Goal: Task Accomplishment & Management: Manage account settings

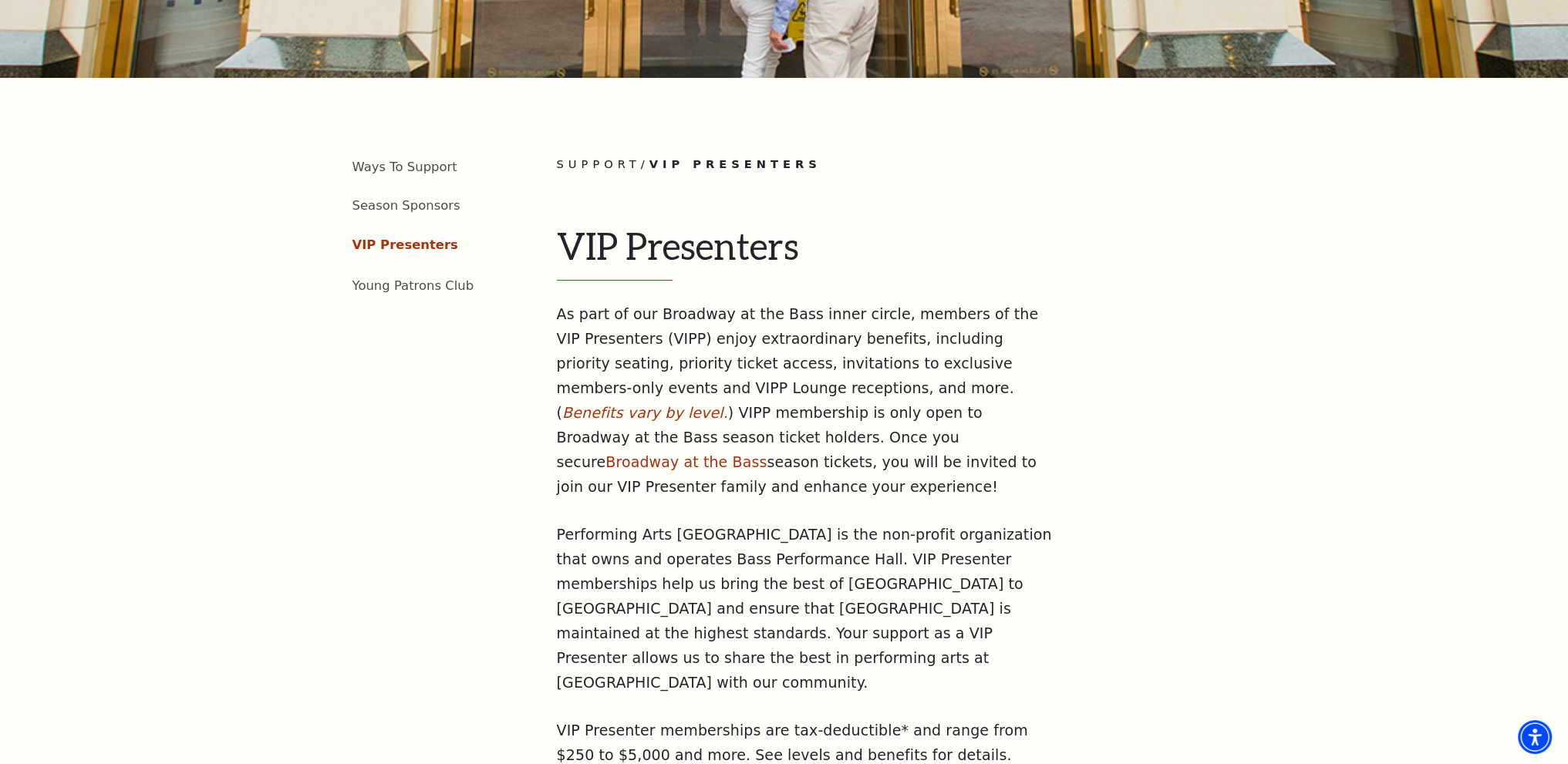
scroll to position [463, 0]
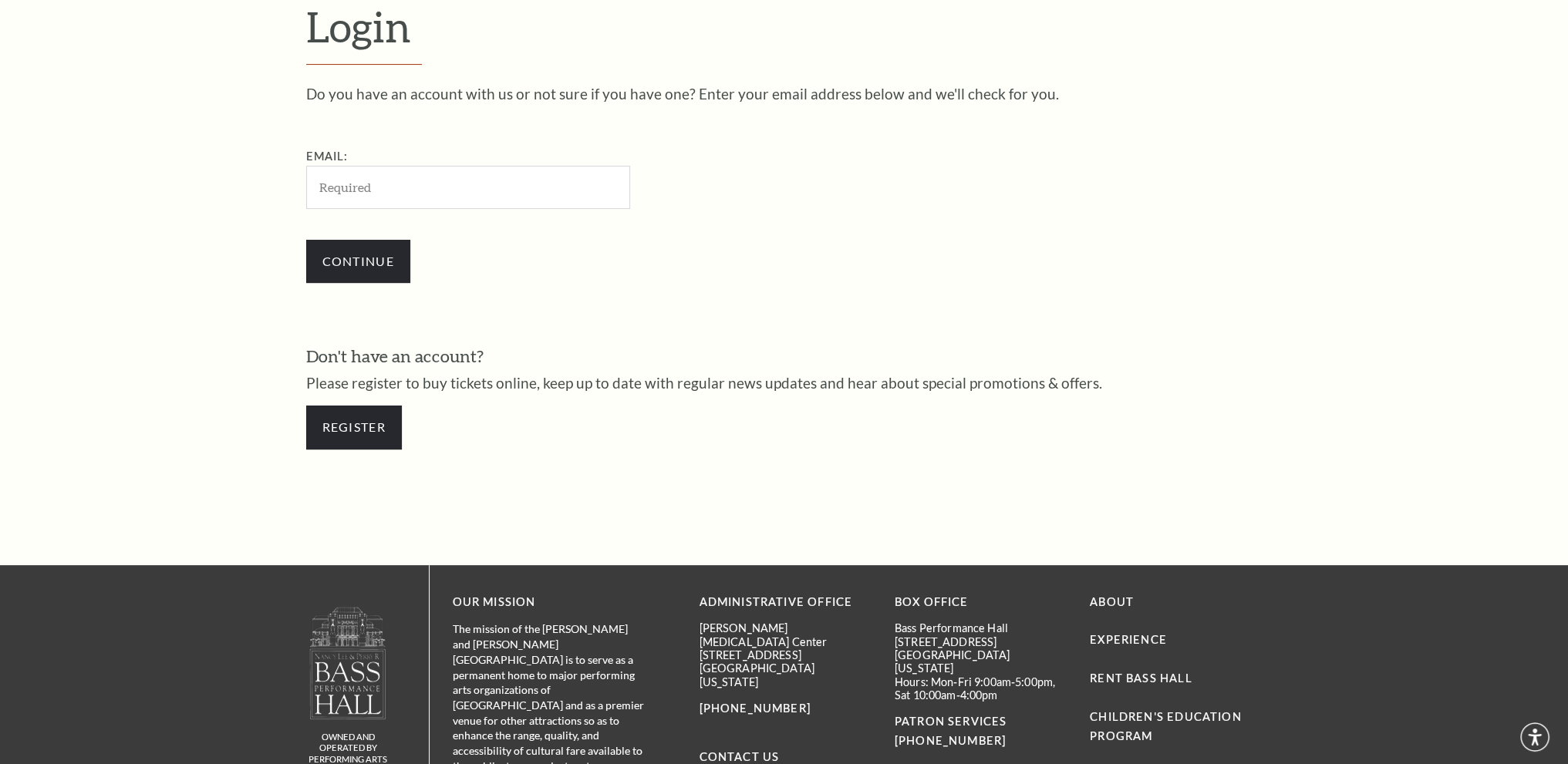
scroll to position [535, 0]
click at [384, 189] on input "Email:" at bounding box center [468, 185] width 324 height 42
type input "karenelarsen@outlook.com"
click at [396, 264] on input "Continue" at bounding box center [358, 260] width 104 height 43
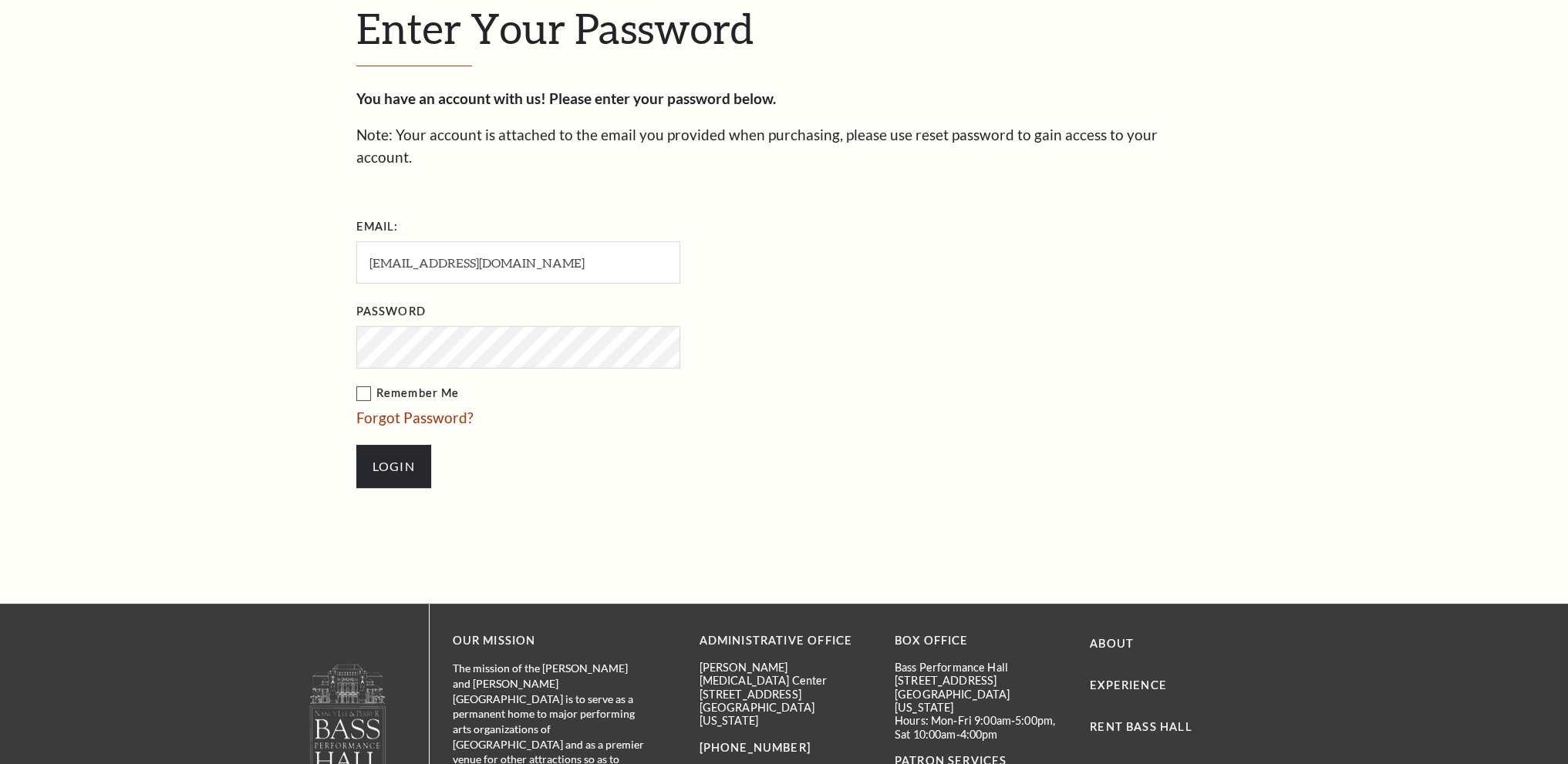
scroll to position [549, 0]
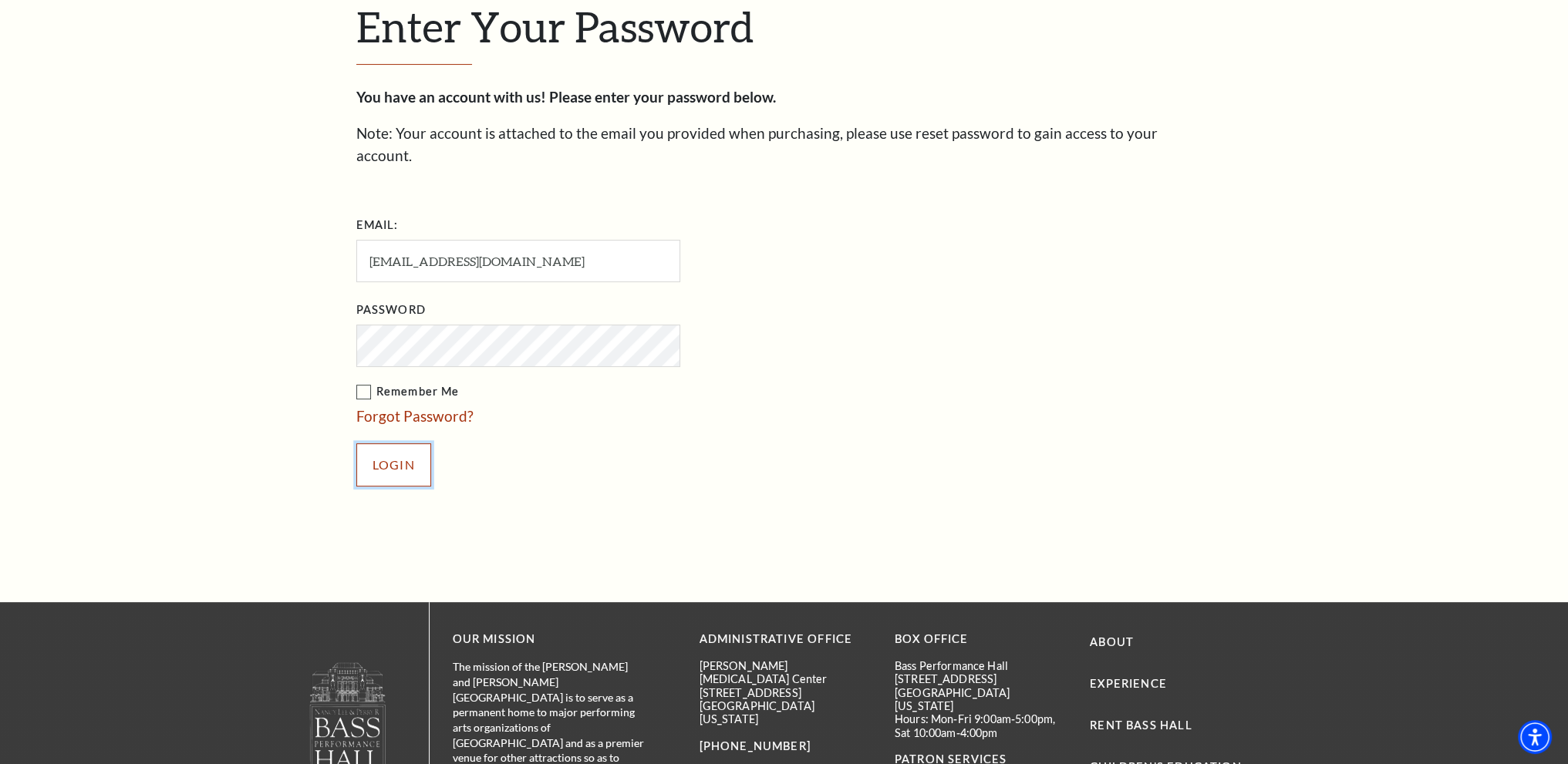
click at [386, 444] on input "Login" at bounding box center [393, 465] width 75 height 43
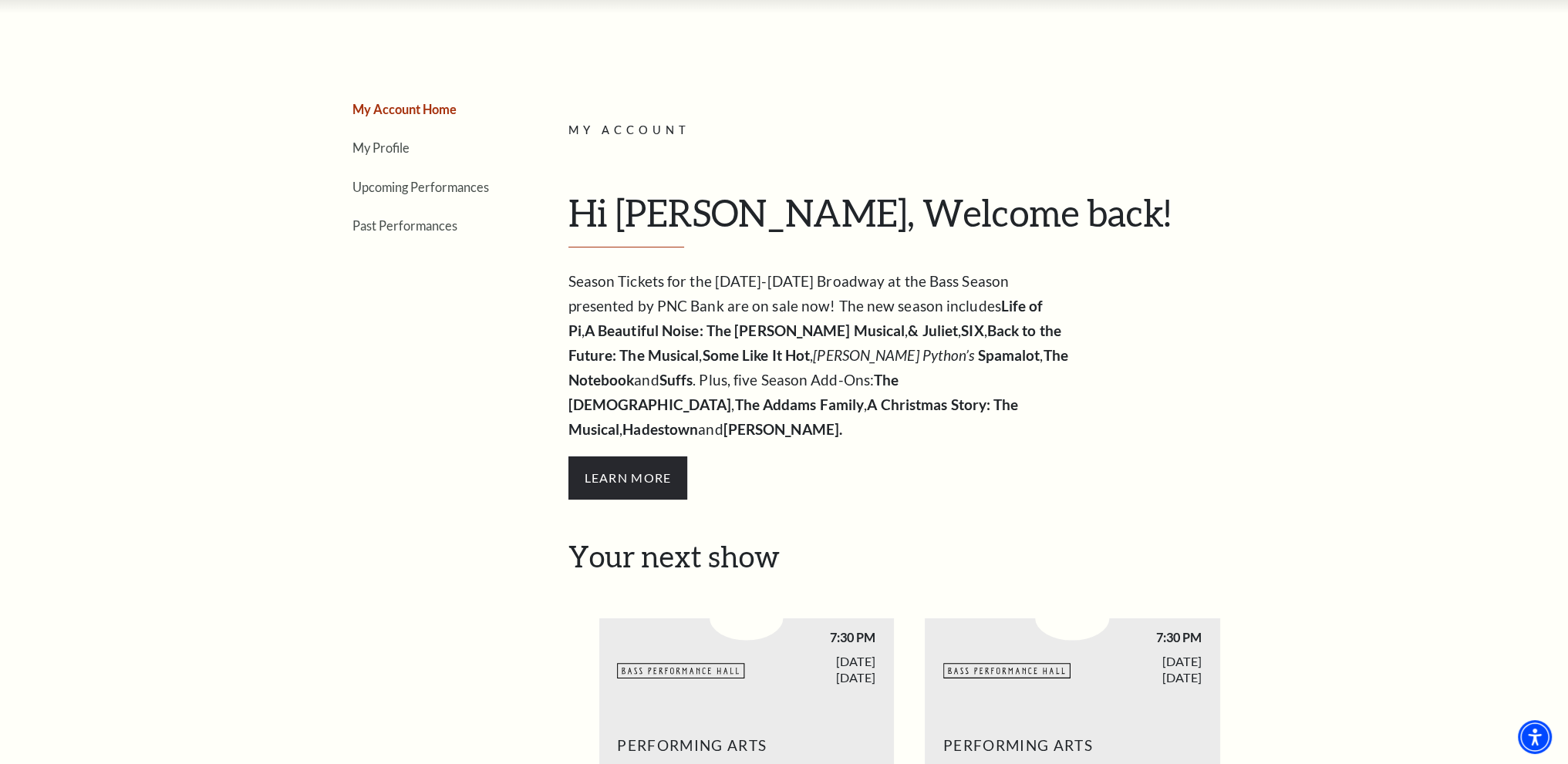
scroll to position [49, 0]
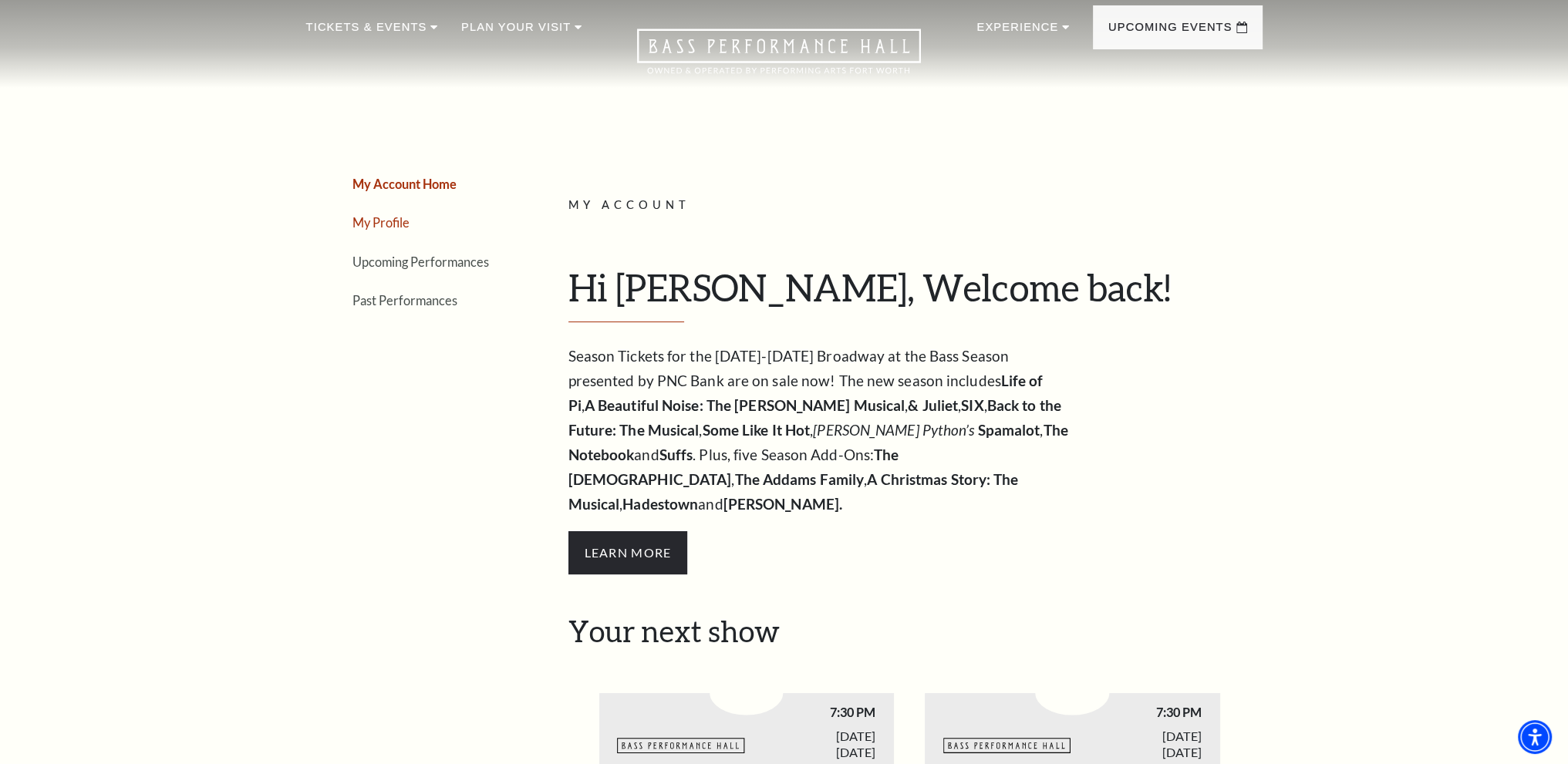
click at [367, 216] on link "My Profile" at bounding box center [381, 222] width 57 height 15
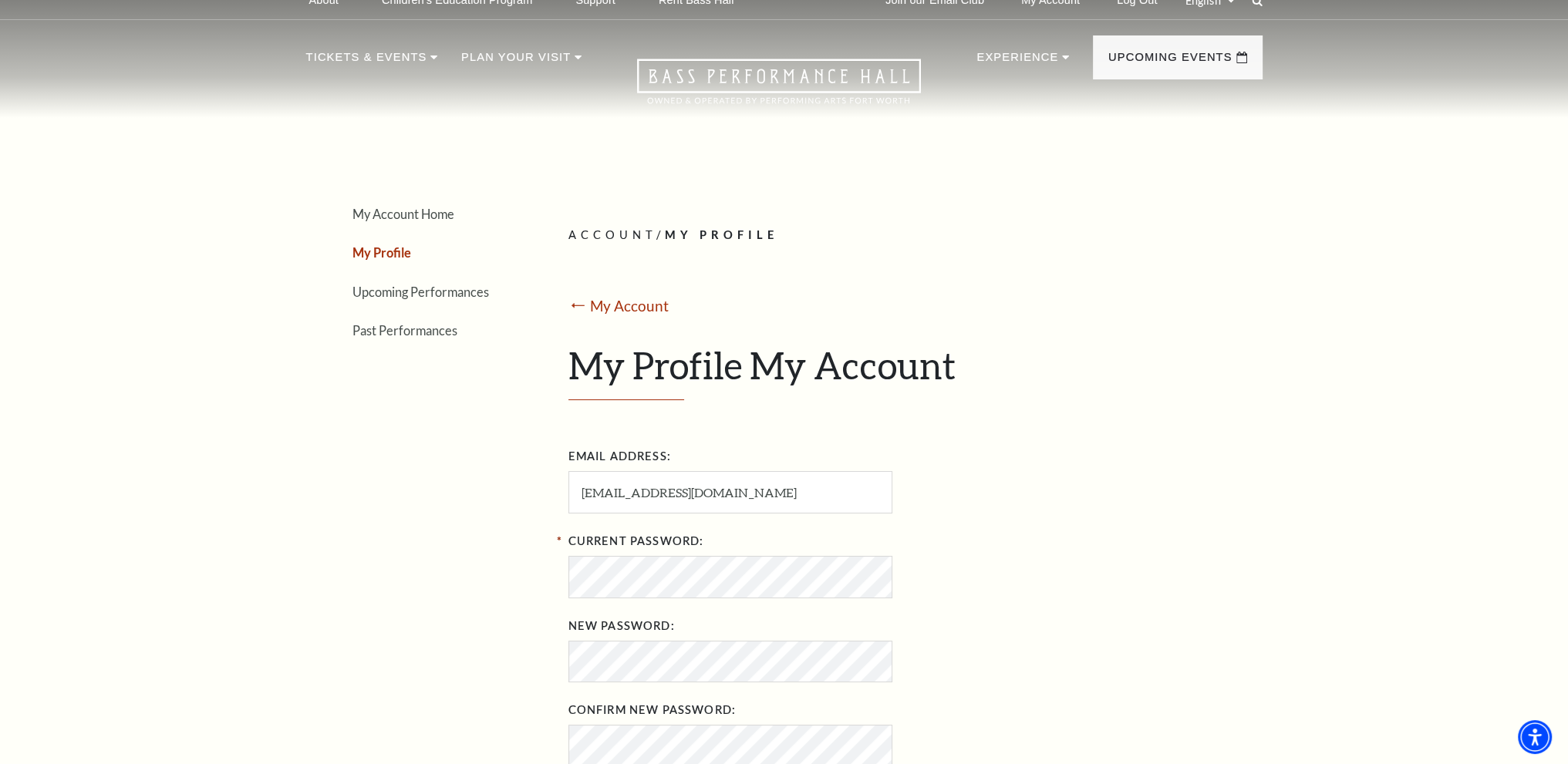
scroll to position [0, 0]
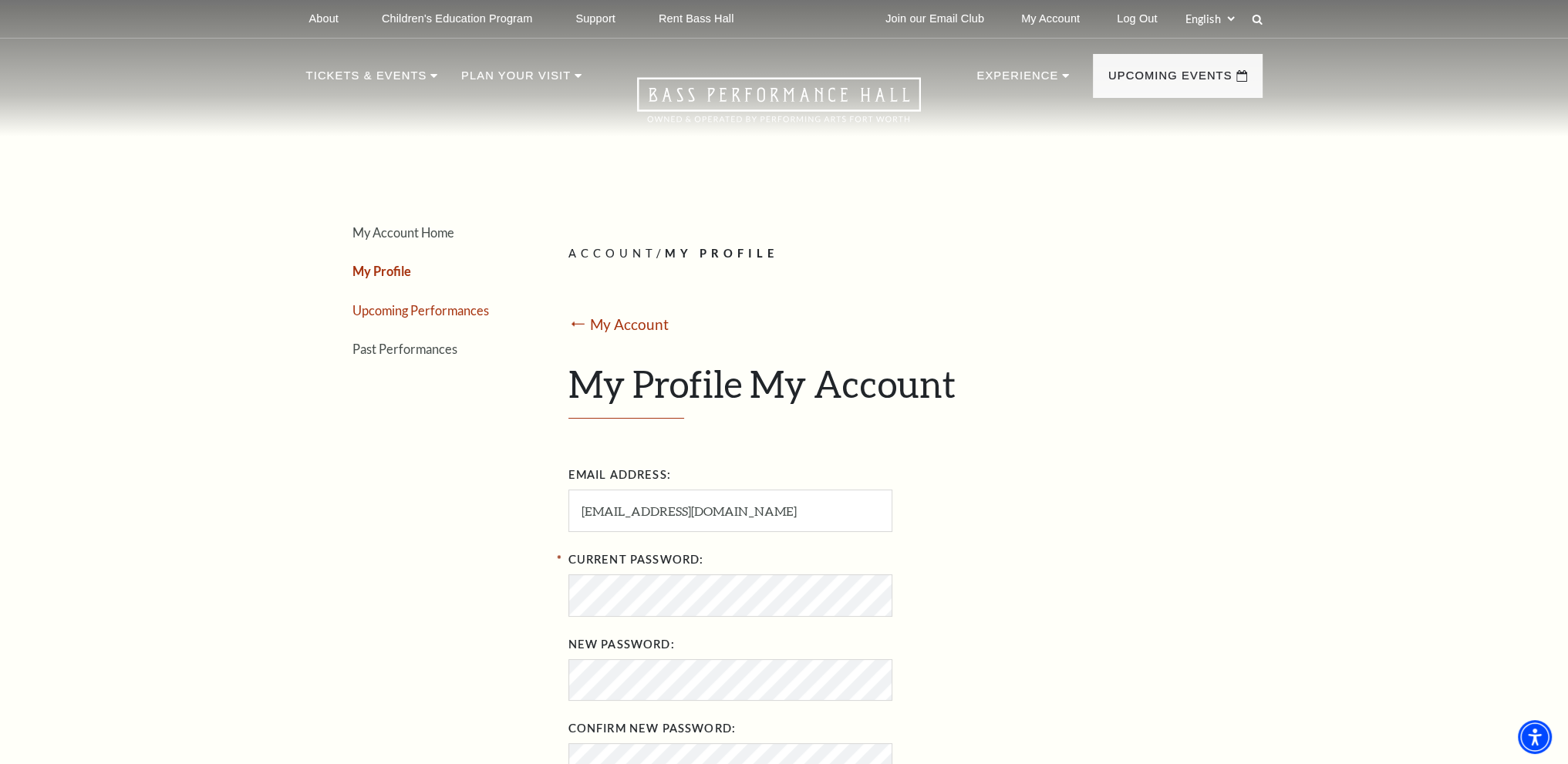
click at [392, 307] on link "Upcoming Performances" at bounding box center [421, 310] width 137 height 15
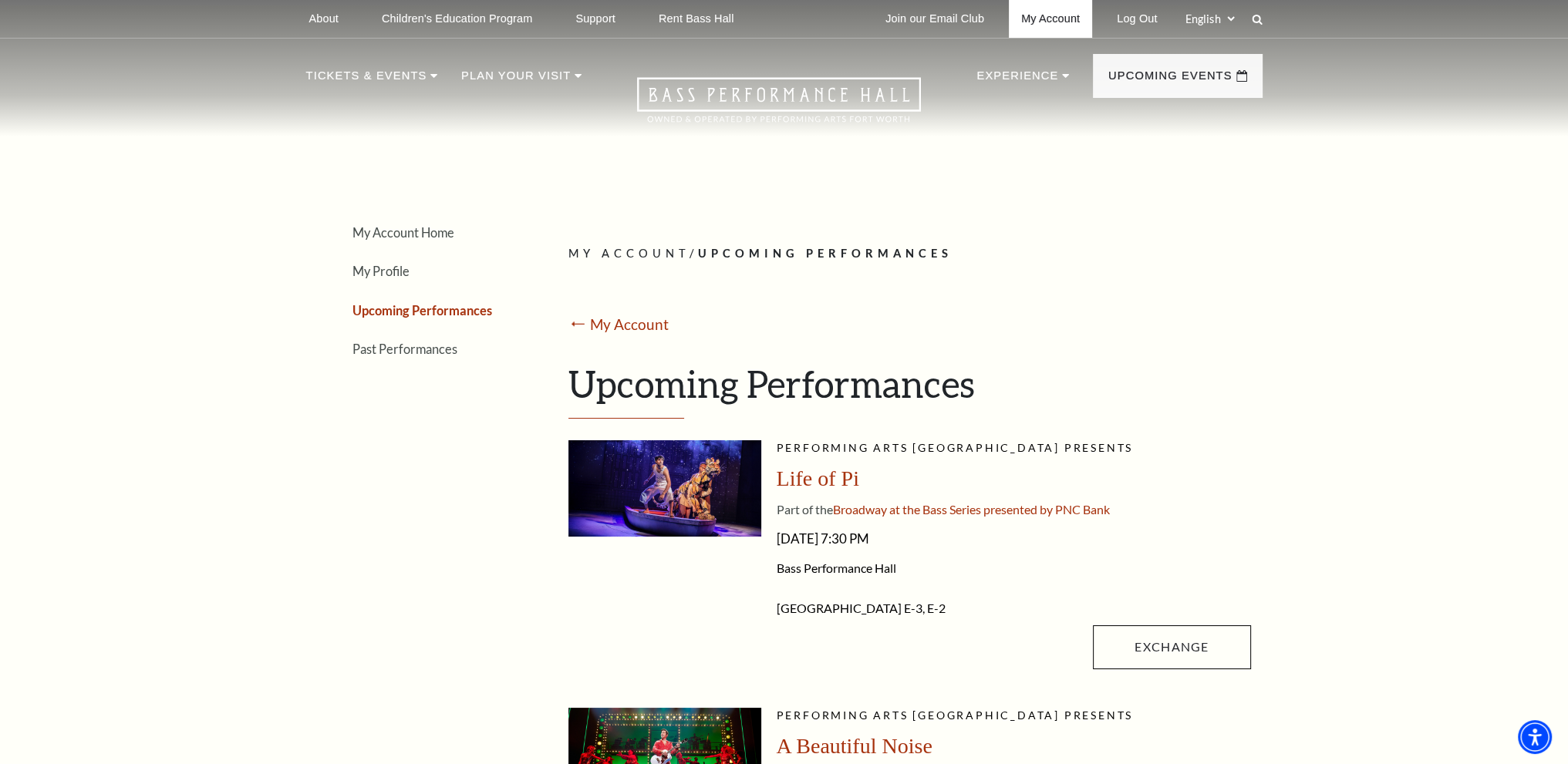
click at [1032, 13] on link "My Account" at bounding box center [1050, 19] width 83 height 38
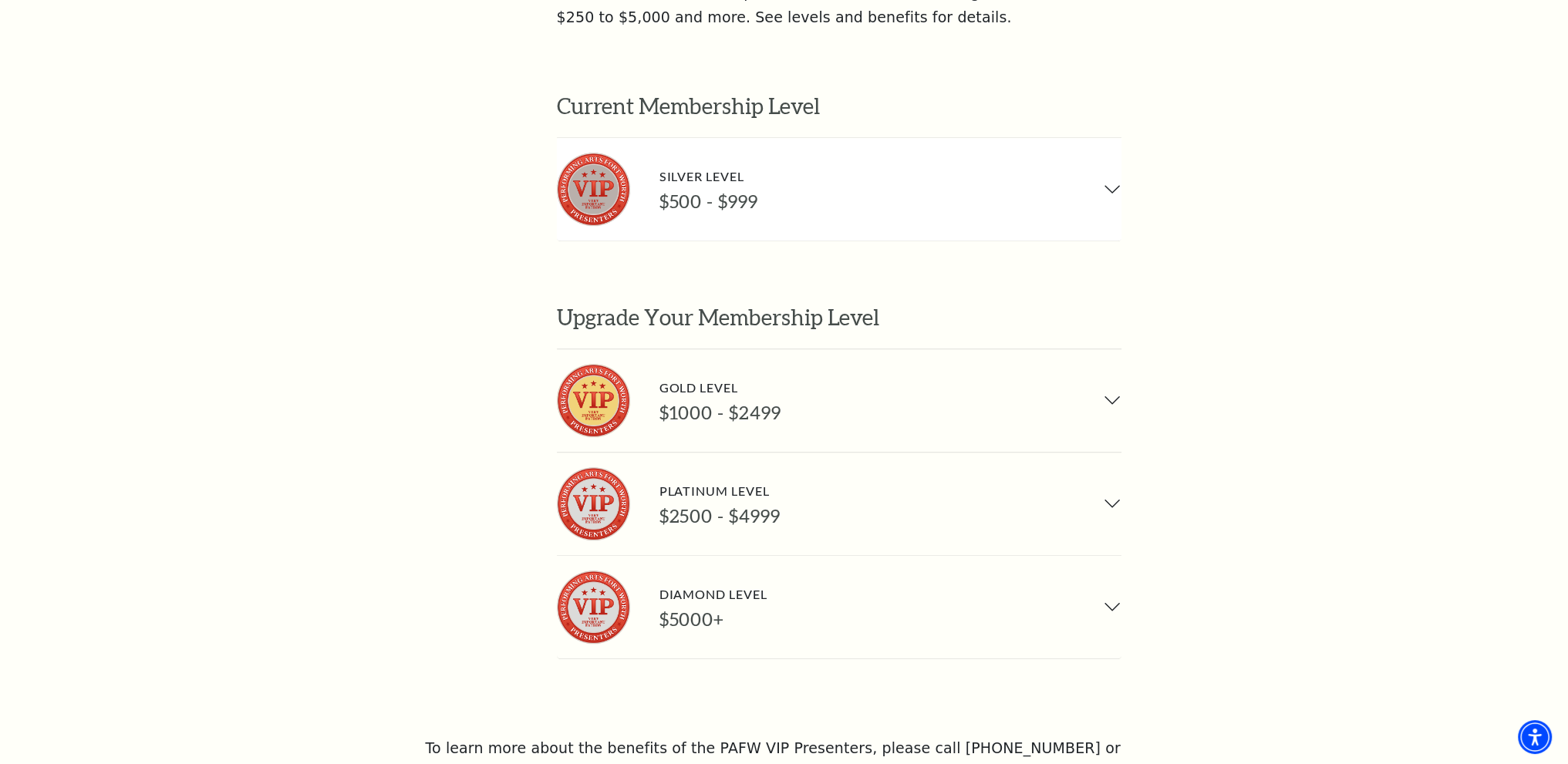
scroll to position [1157, 0]
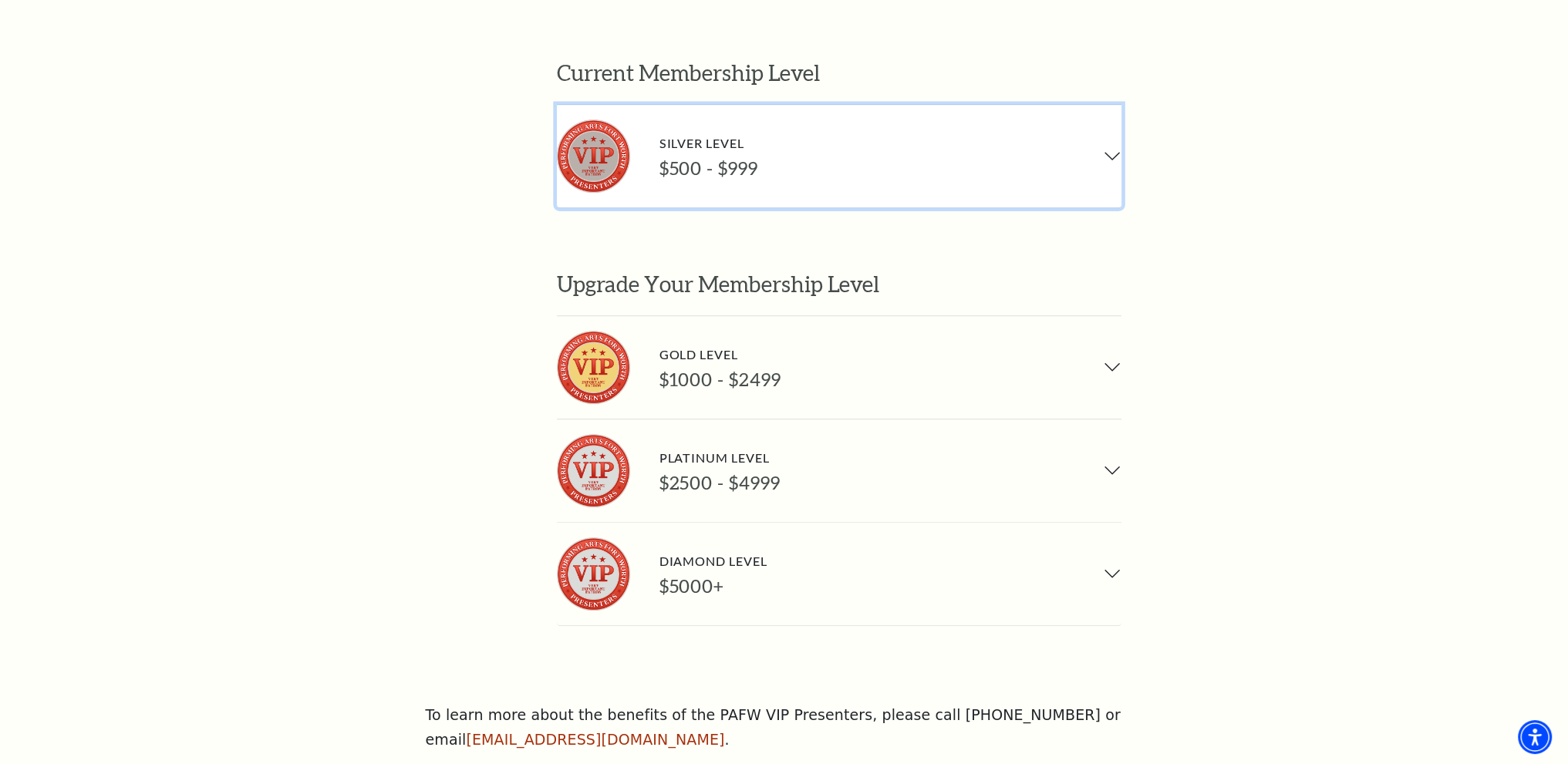
click at [1104, 105] on button "Silver Level $500 - $999" at bounding box center [840, 155] width 565 height 102
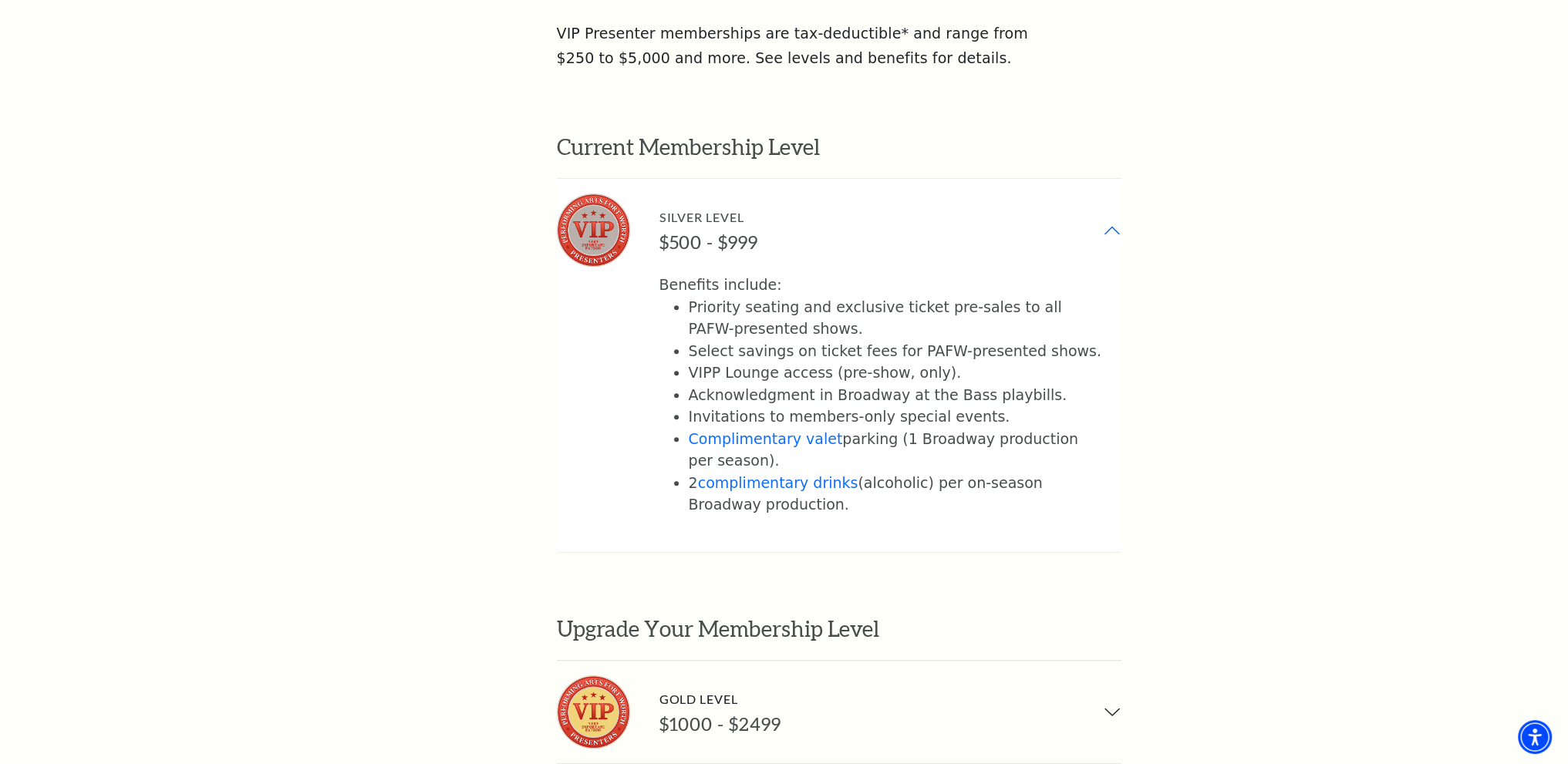
scroll to position [1080, 0]
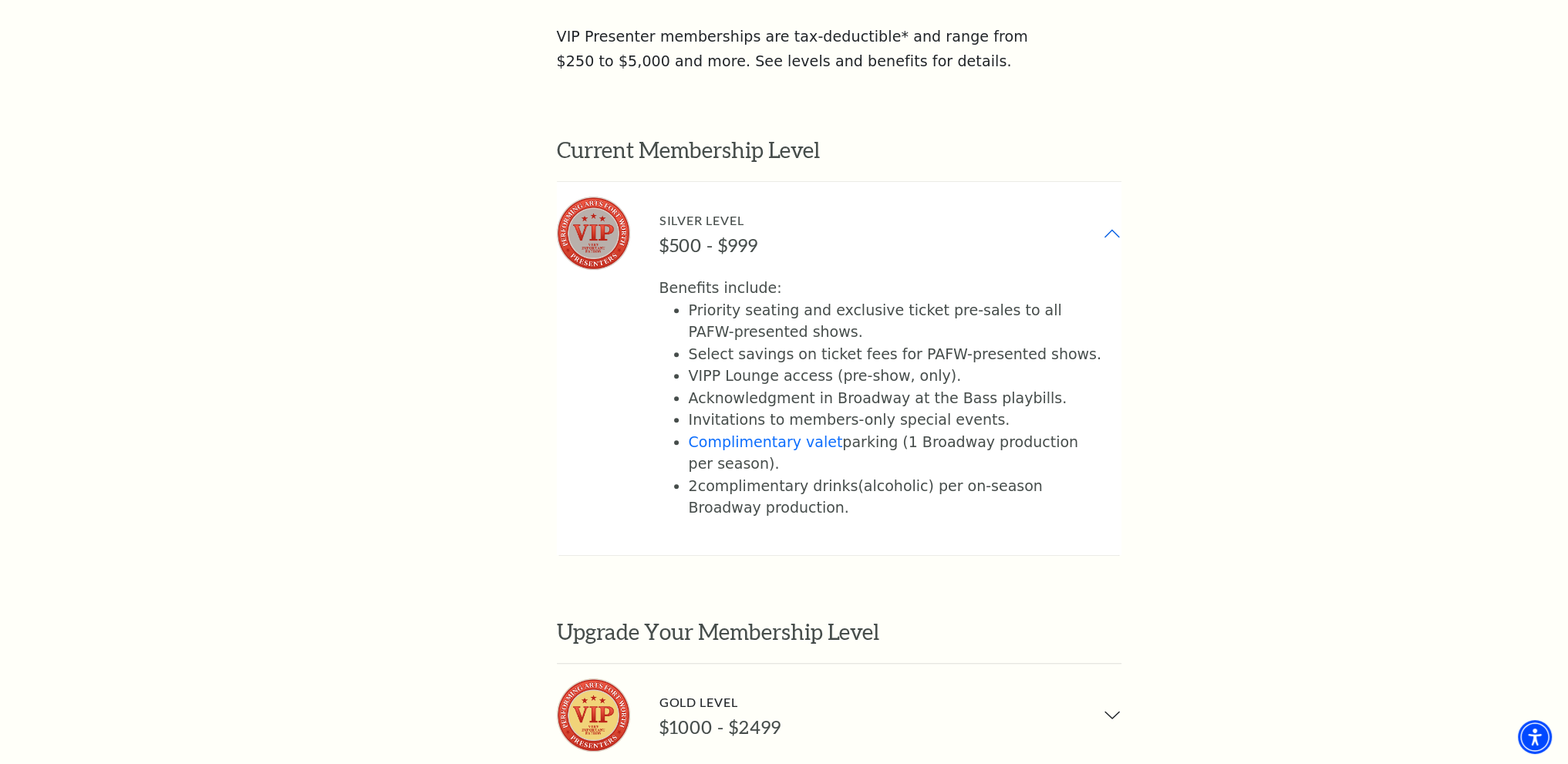
click at [763, 477] on link "complimentary drinks" at bounding box center [778, 486] width 161 height 17
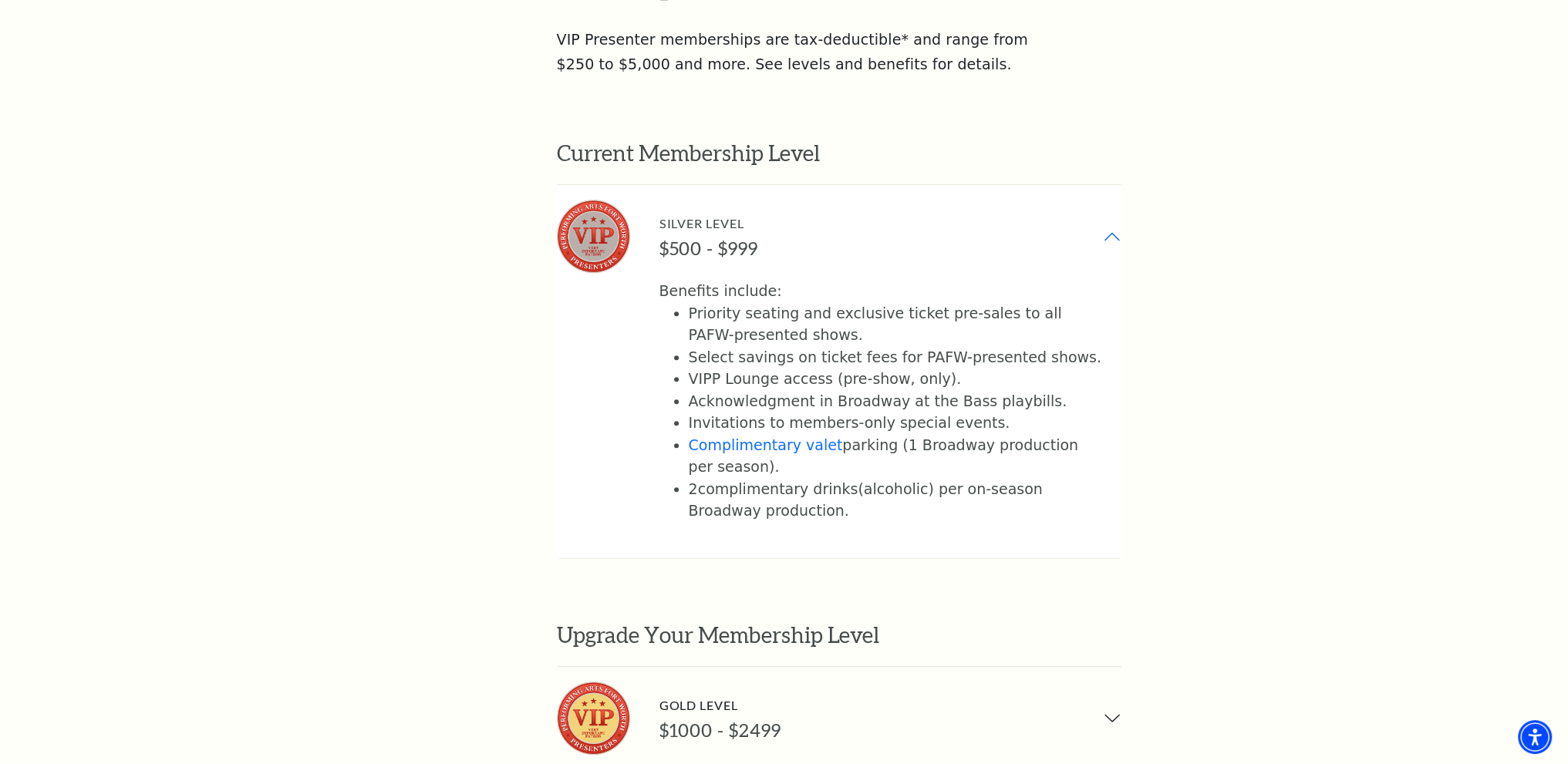
click at [725, 481] on link "complimentary drinks" at bounding box center [778, 489] width 161 height 17
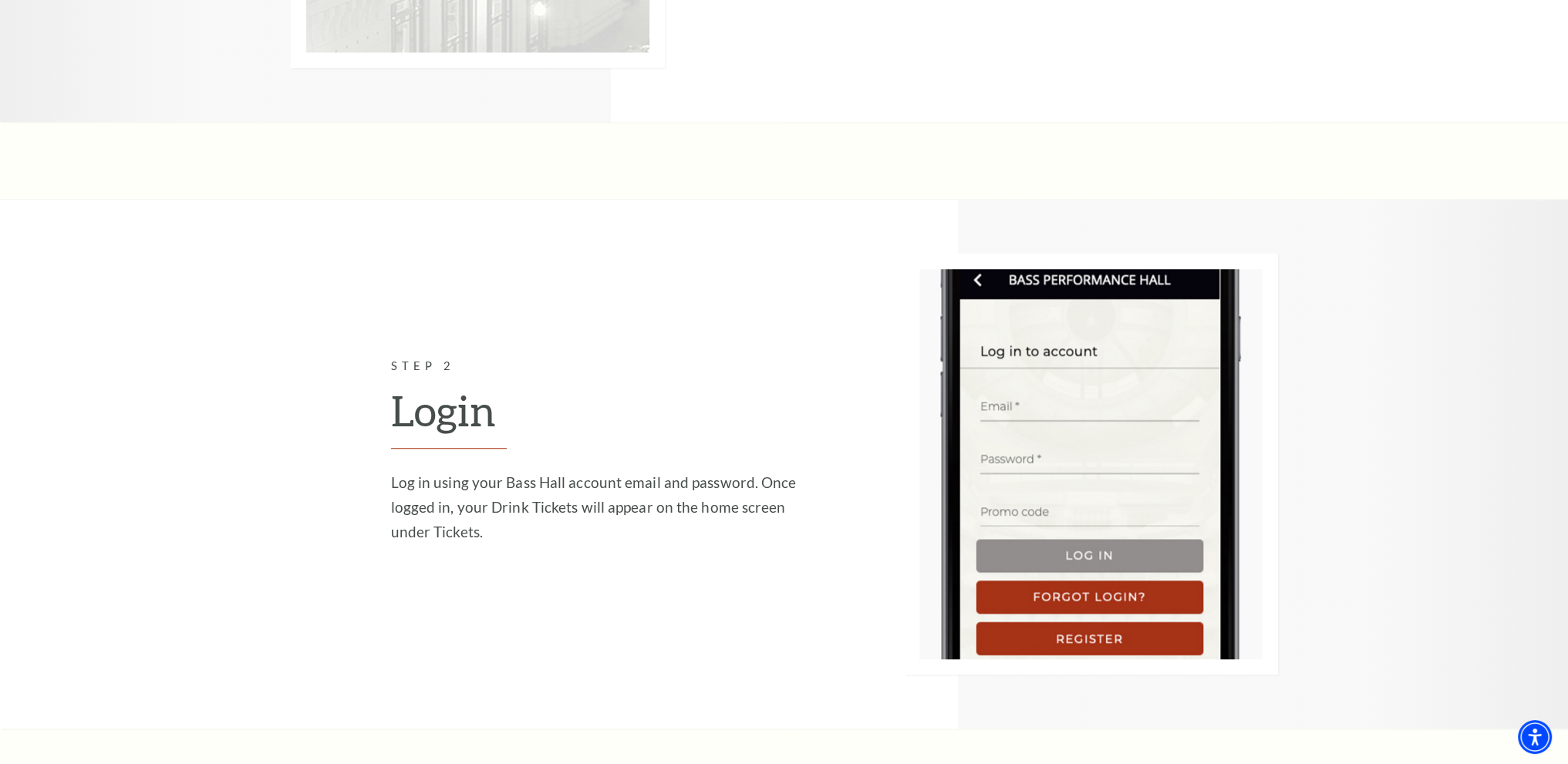
scroll to position [1388, 0]
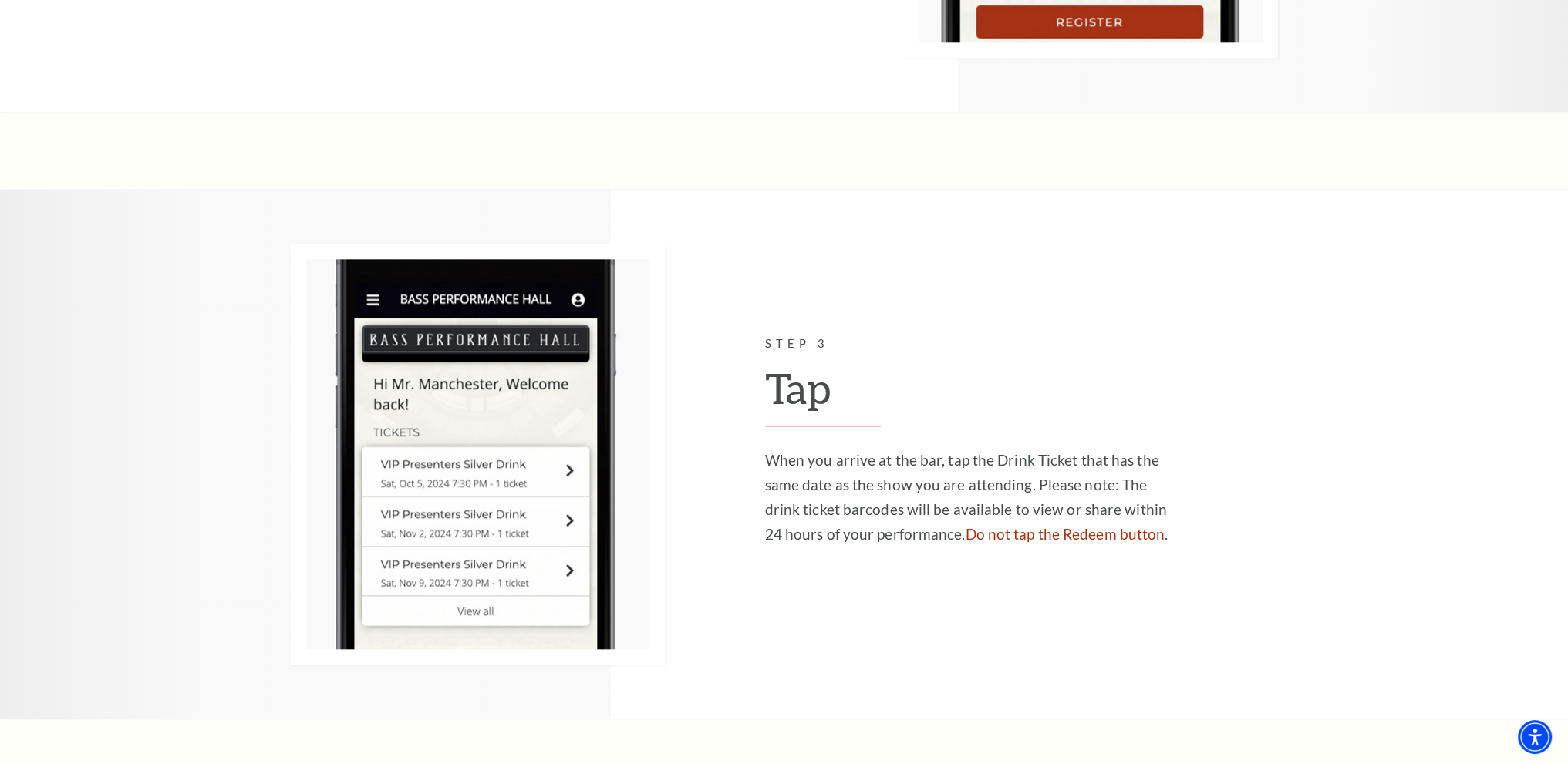
scroll to position [2005, 0]
